Goal: Information Seeking & Learning: Learn about a topic

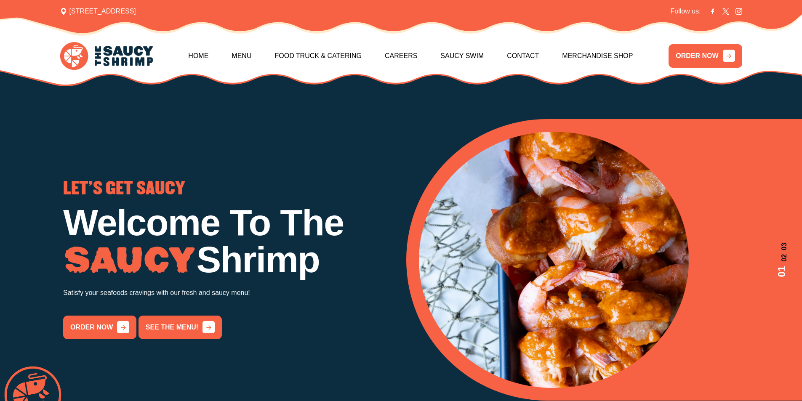
click at [229, 52] on nav "Home Menu Food Truck & Catering Careers Saucy Swim Contact Merchandise Shop" at bounding box center [410, 56] width 444 height 36
click at [233, 56] on link "Menu" at bounding box center [241, 56] width 20 height 36
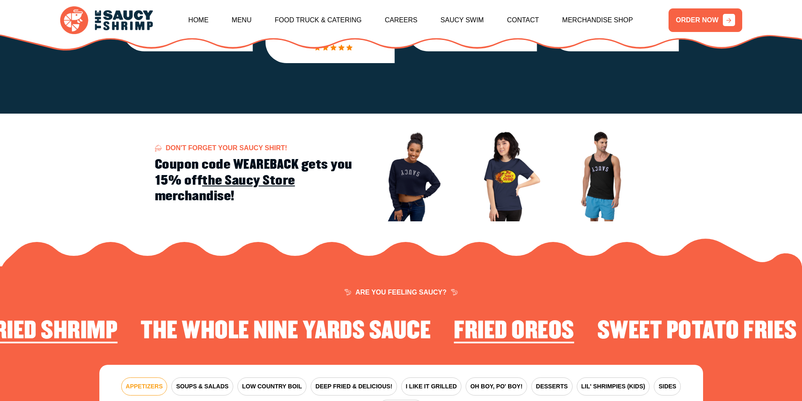
scroll to position [857, 0]
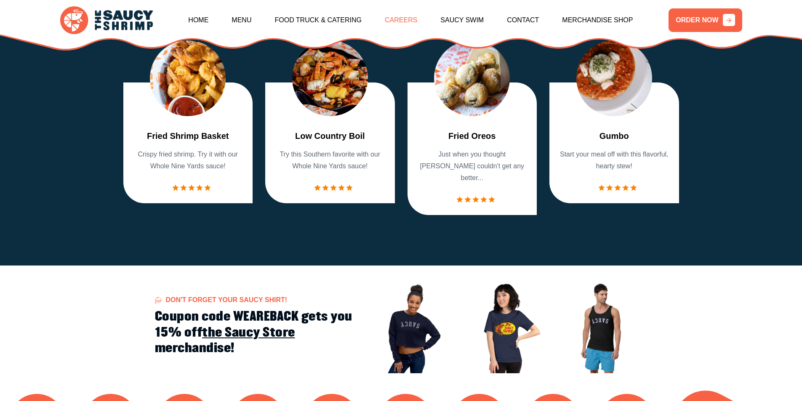
click at [401, 21] on link "Careers" at bounding box center [401, 20] width 32 height 36
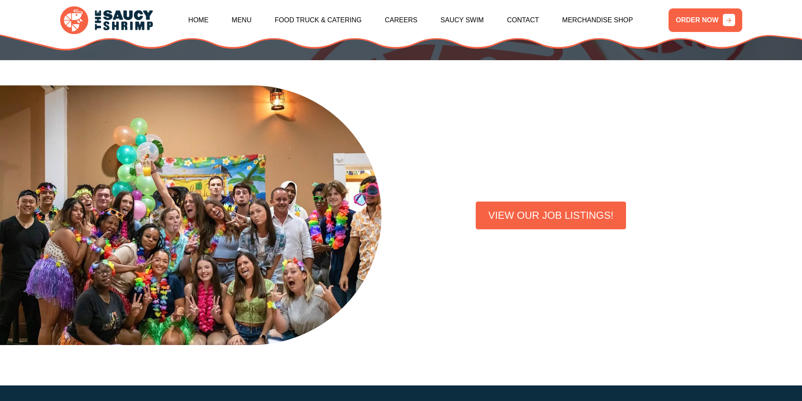
scroll to position [168, 0]
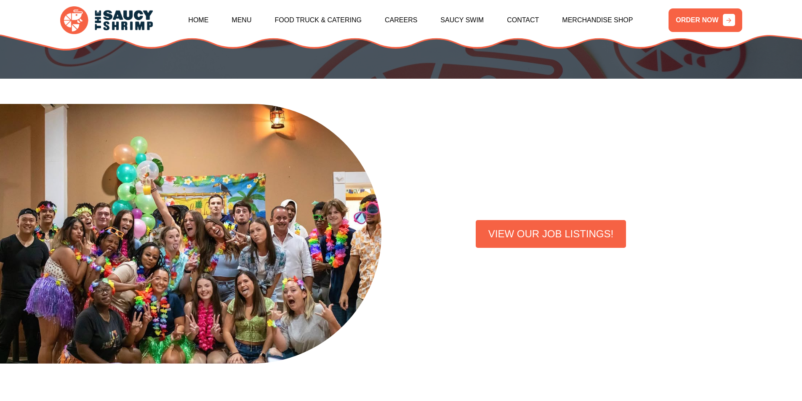
click at [507, 229] on link "VIEW OUR JOB LISTINGS!" at bounding box center [551, 234] width 150 height 28
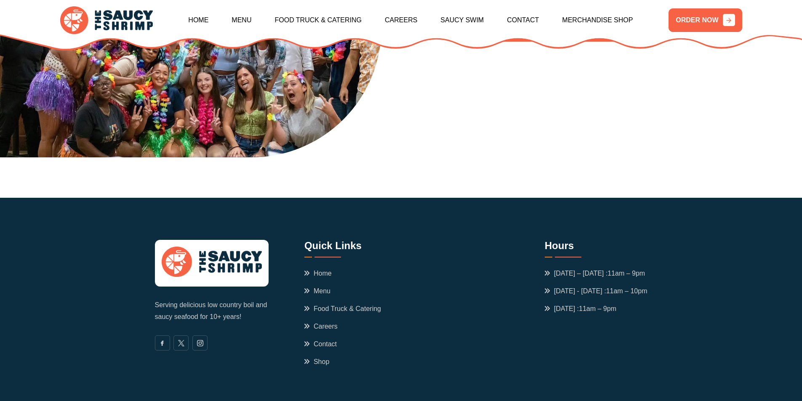
scroll to position [84, 0]
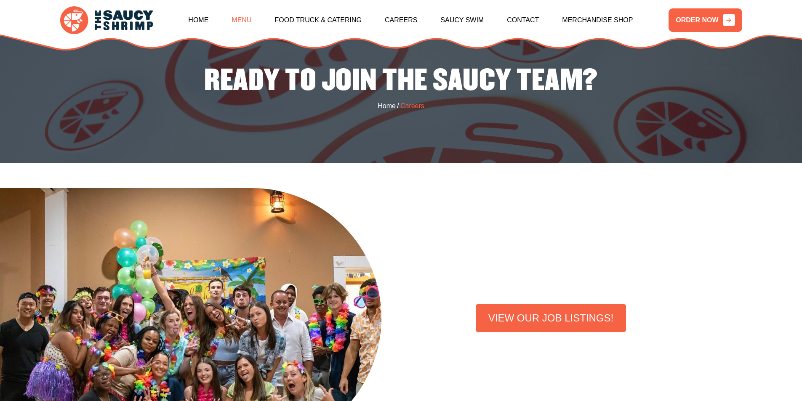
click at [244, 22] on link "Menu" at bounding box center [241, 20] width 20 height 36
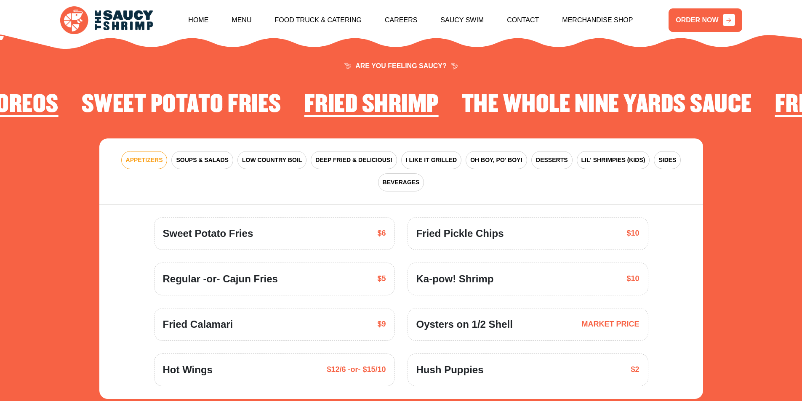
scroll to position [1236, 0]
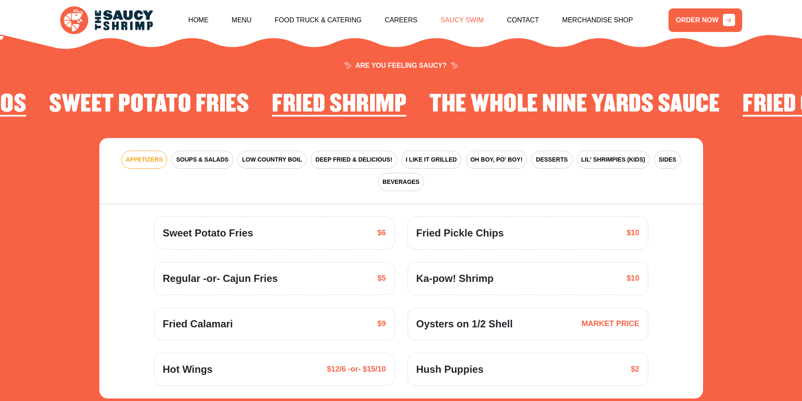
click at [456, 17] on link "Saucy Swim" at bounding box center [461, 20] width 43 height 36
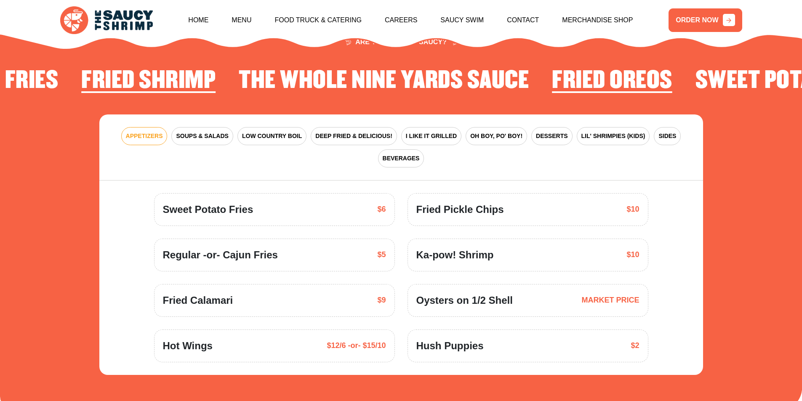
scroll to position [1278, 0]
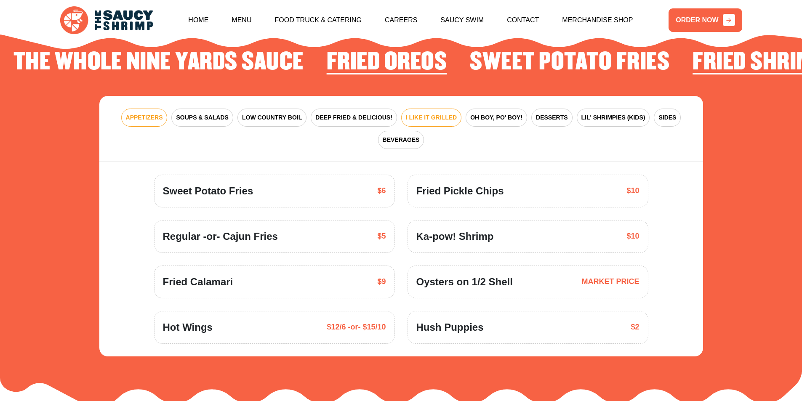
click at [417, 113] on span "I LIKE IT GRILLED" at bounding box center [431, 117] width 51 height 9
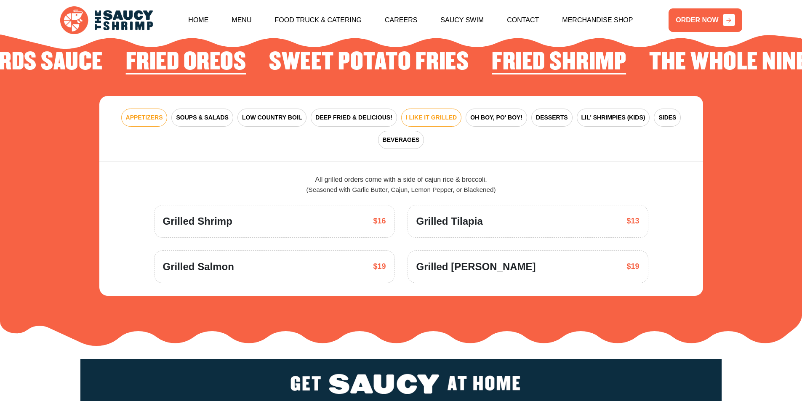
click at [150, 113] on span "APPETIZERS" at bounding box center [144, 117] width 37 height 9
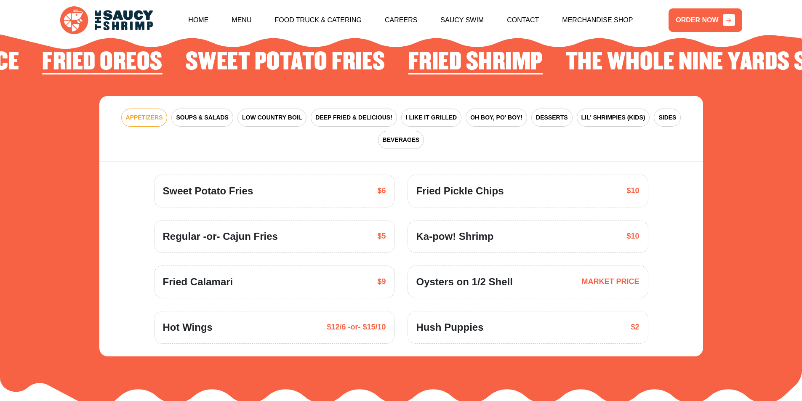
click at [469, 274] on span "Oysters on 1/2 Shell" at bounding box center [464, 281] width 96 height 15
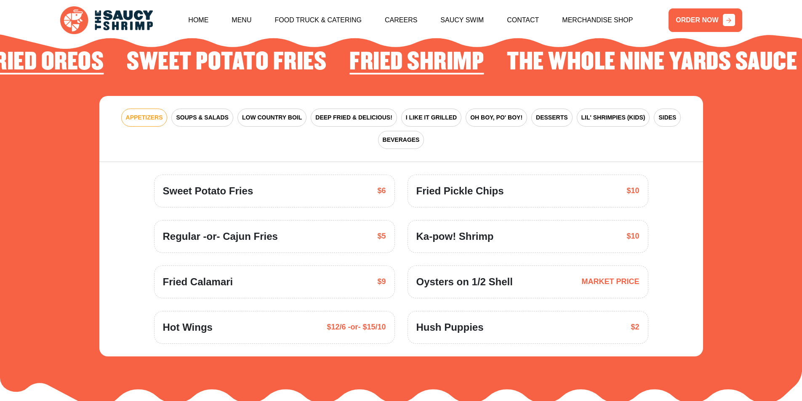
click at [627, 276] on span "MARKET PRICE" at bounding box center [610, 281] width 58 height 11
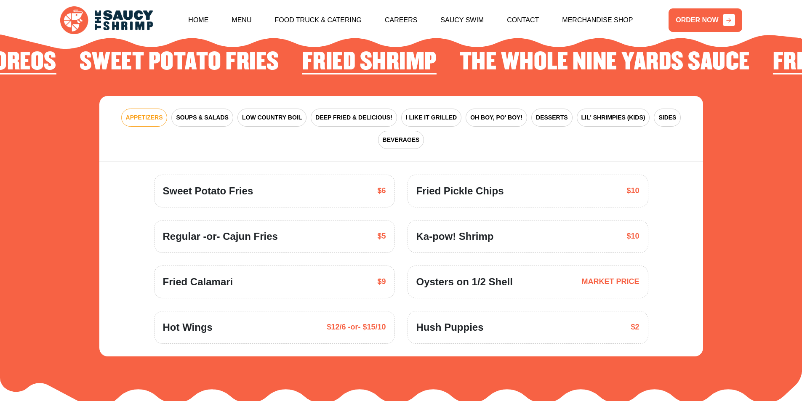
click at [494, 274] on span "Oysters on 1/2 Shell" at bounding box center [464, 281] width 96 height 15
